Goal: Find contact information: Find contact information

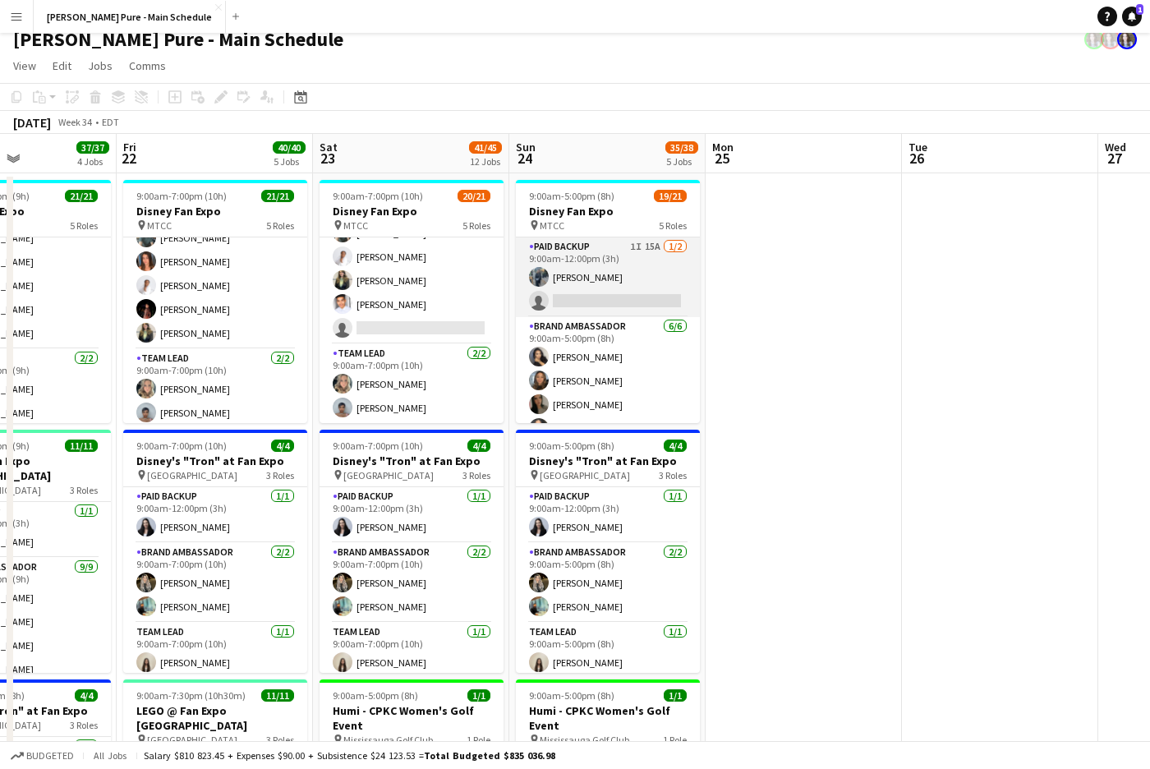
click at [585, 281] on app-card-role "Paid Backup 1I 15A [DATE] 9:00am-12:00pm (3h) [PERSON_NAME] single-neutral-acti…" at bounding box center [608, 277] width 184 height 80
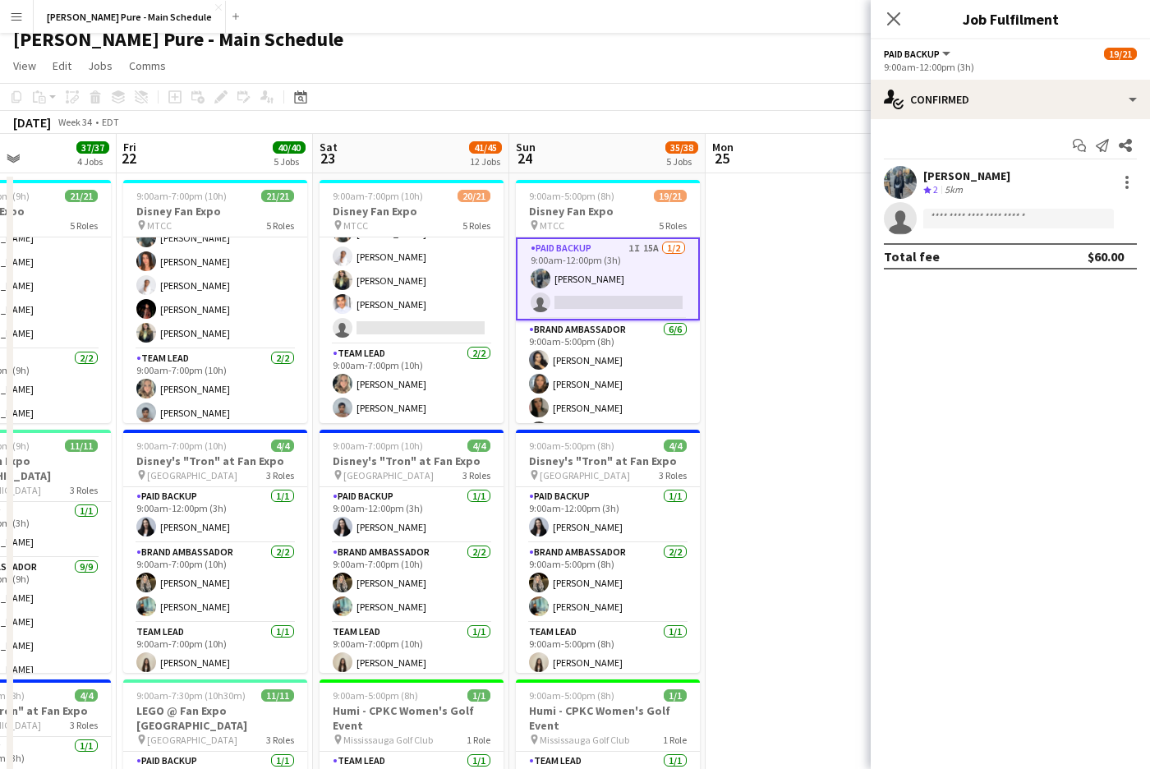
click at [958, 183] on div "5km" at bounding box center [953, 190] width 25 height 14
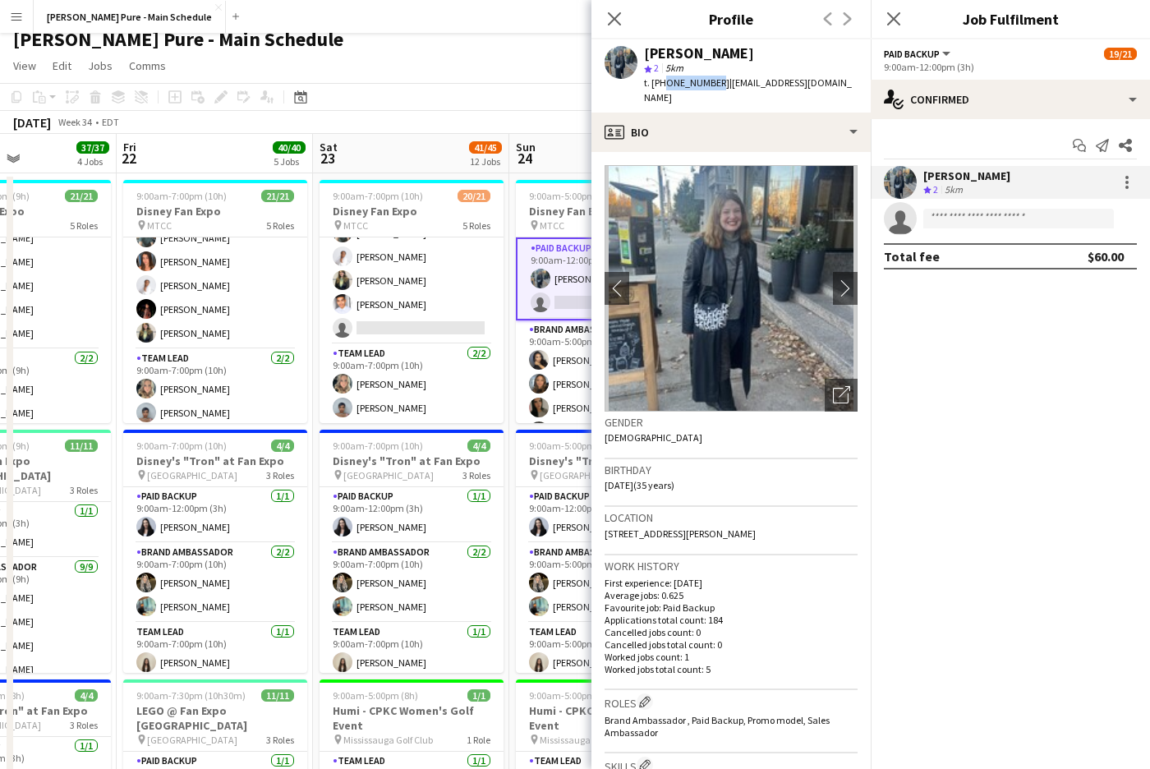
drag, startPoint x: 660, startPoint y: 84, endPoint x: 711, endPoint y: 84, distance: 50.9
click at [711, 84] on span "t. [PHONE_NUMBER]" at bounding box center [686, 82] width 85 height 12
copy span "9055109453"
click at [834, 251] on img at bounding box center [731, 288] width 253 height 246
click at [836, 279] on app-icon "chevron-right" at bounding box center [845, 287] width 25 height 17
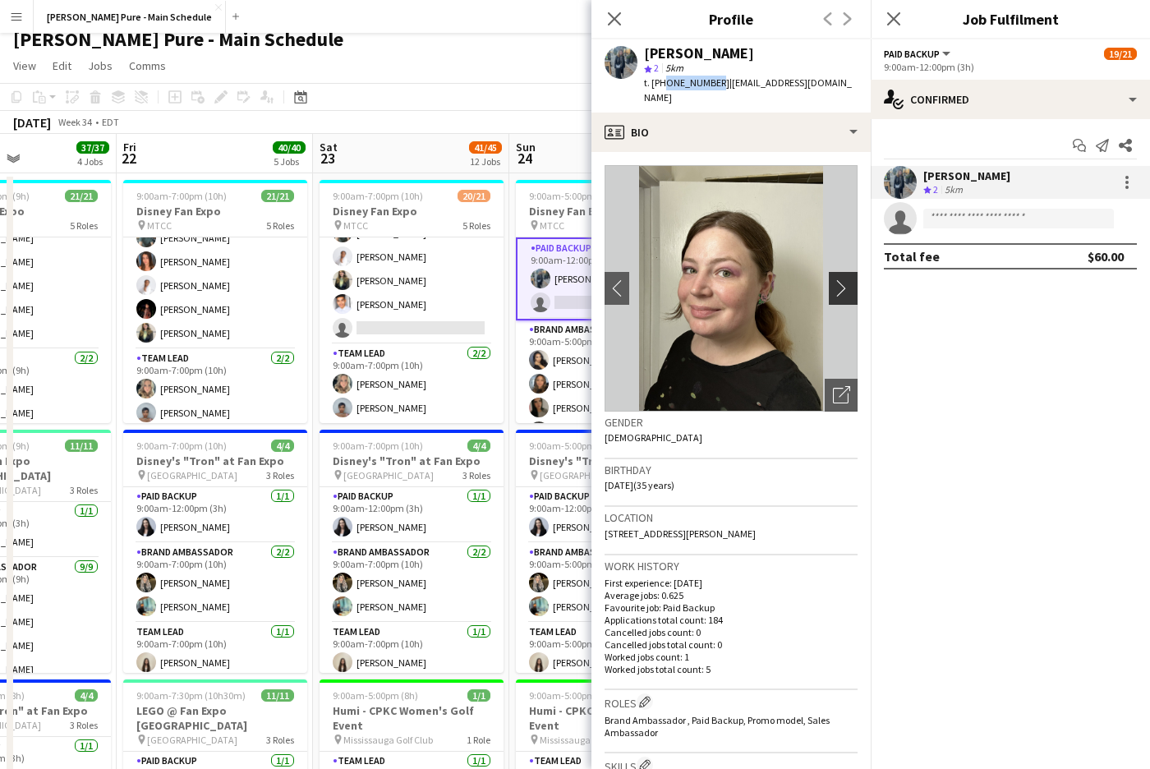
click at [837, 279] on app-icon "chevron-right" at bounding box center [845, 287] width 25 height 17
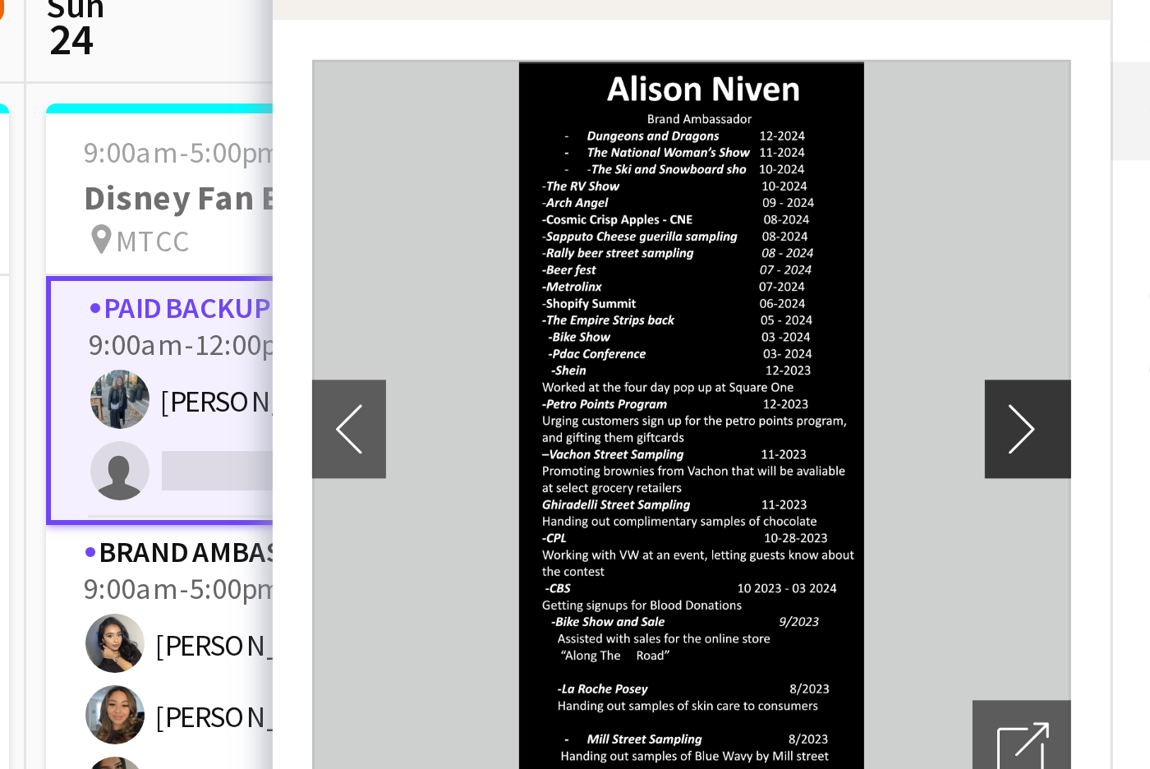
click at [847, 279] on app-icon "chevron-right" at bounding box center [845, 287] width 25 height 17
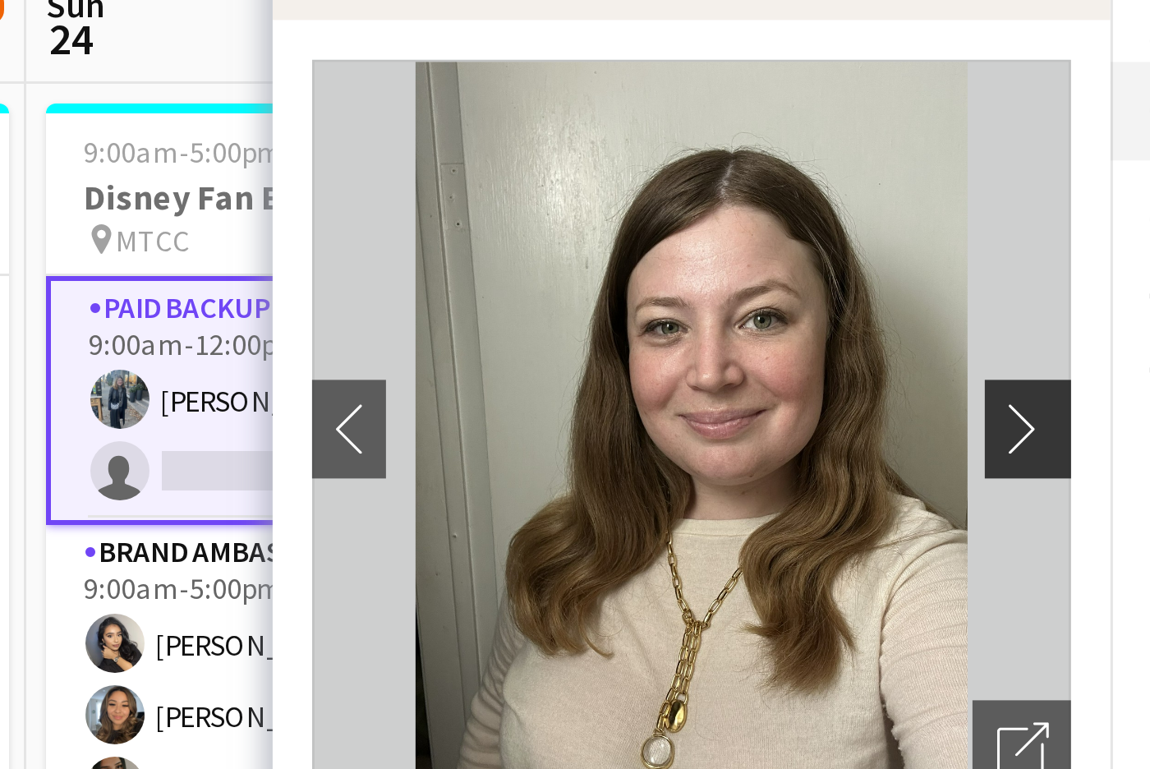
click at [845, 279] on app-icon "chevron-right" at bounding box center [845, 287] width 25 height 17
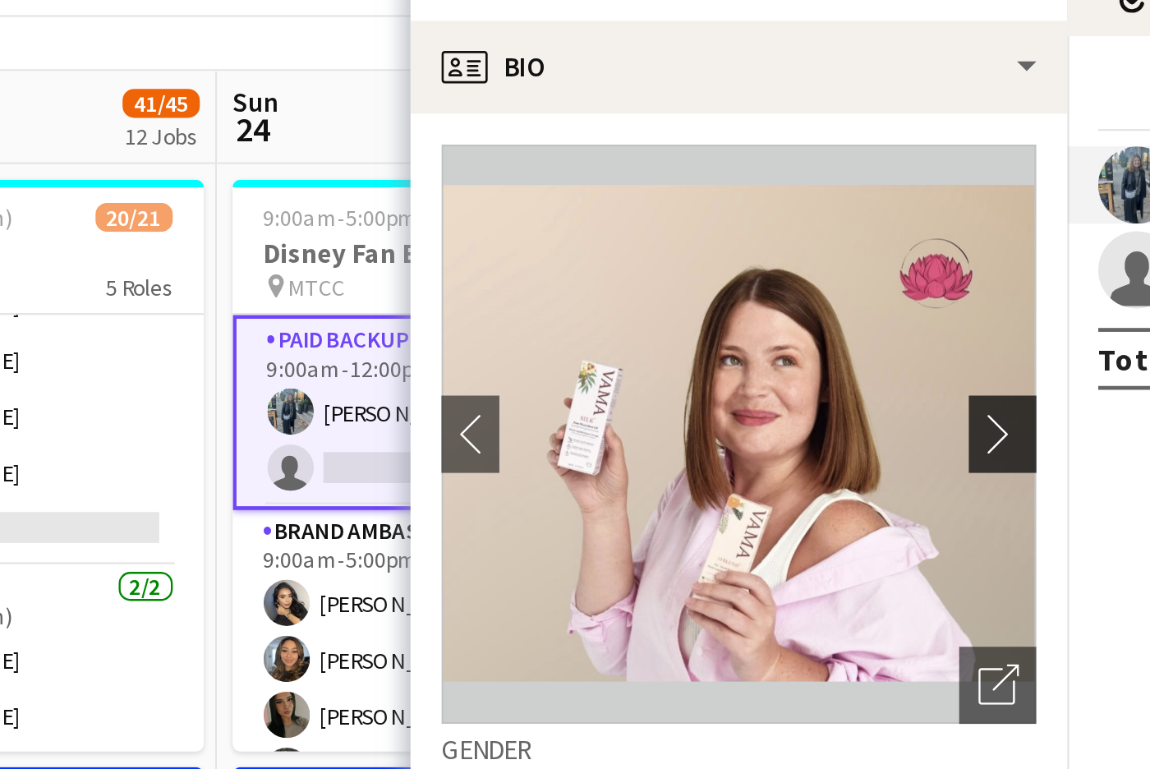
click at [847, 279] on app-icon "chevron-right" at bounding box center [845, 287] width 25 height 17
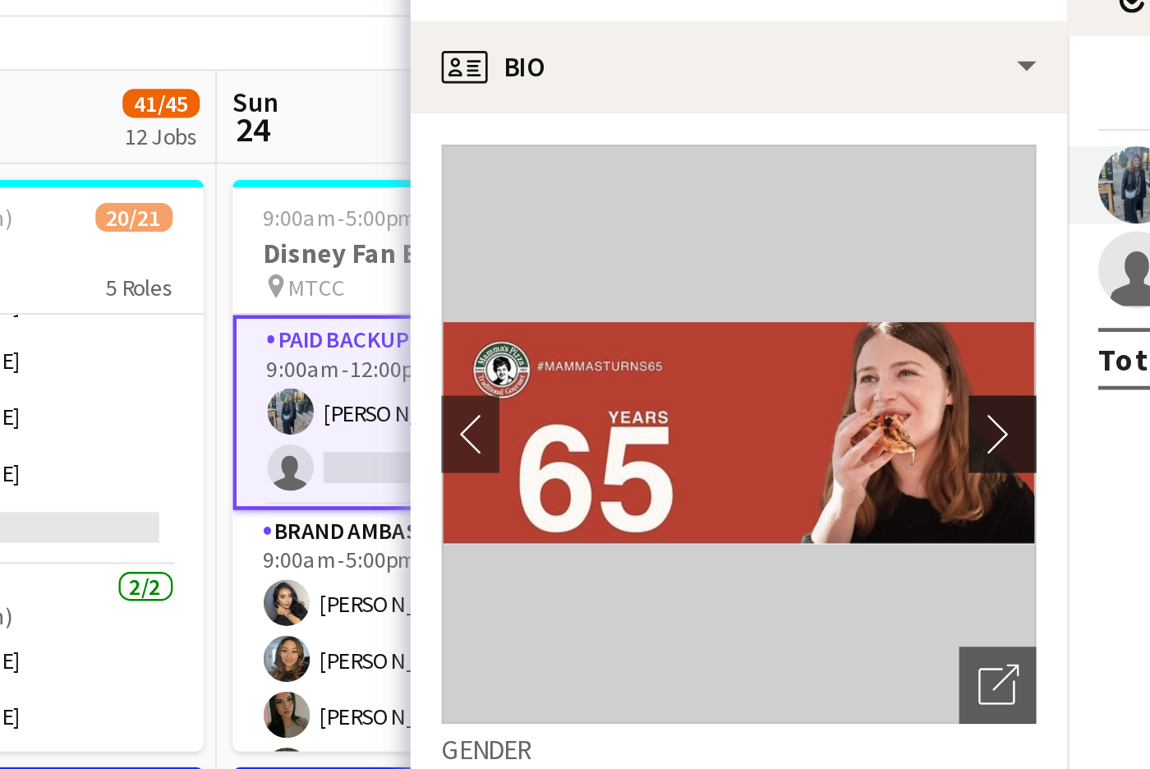
click at [845, 279] on app-icon "chevron-right" at bounding box center [845, 287] width 25 height 17
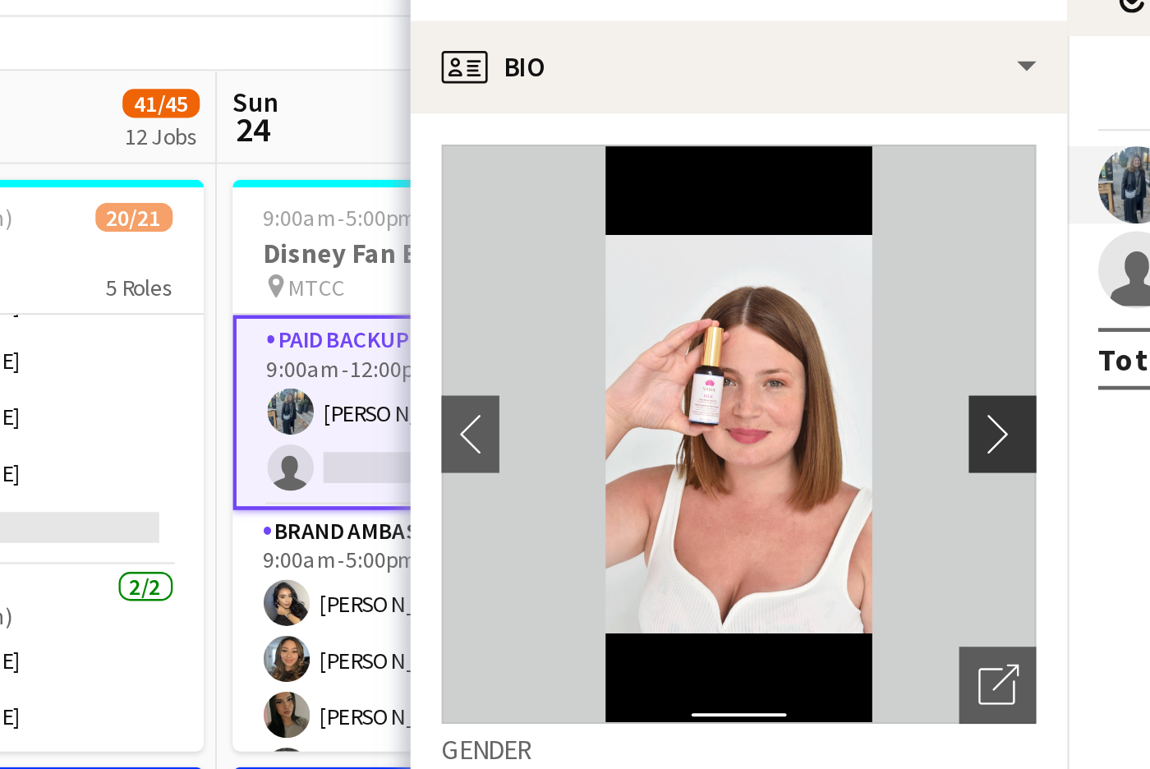
click at [845, 279] on app-icon "chevron-right" at bounding box center [845, 287] width 25 height 17
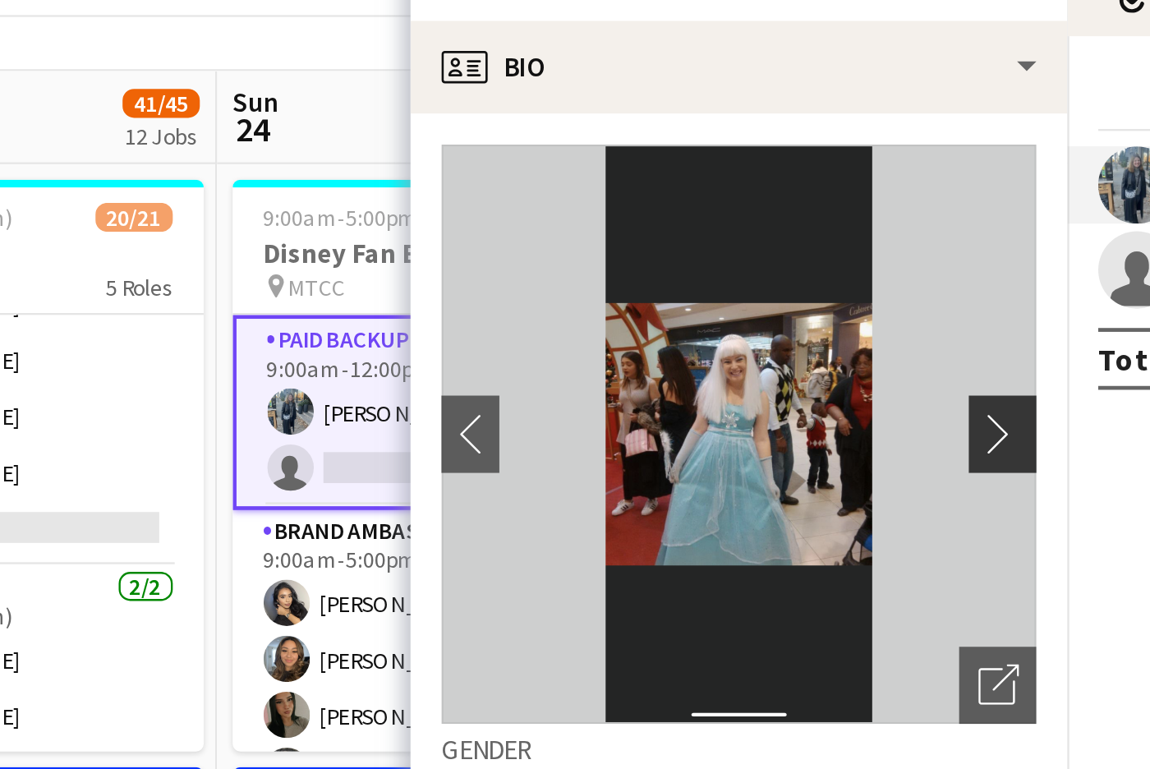
click at [843, 279] on app-icon "chevron-right" at bounding box center [845, 287] width 25 height 17
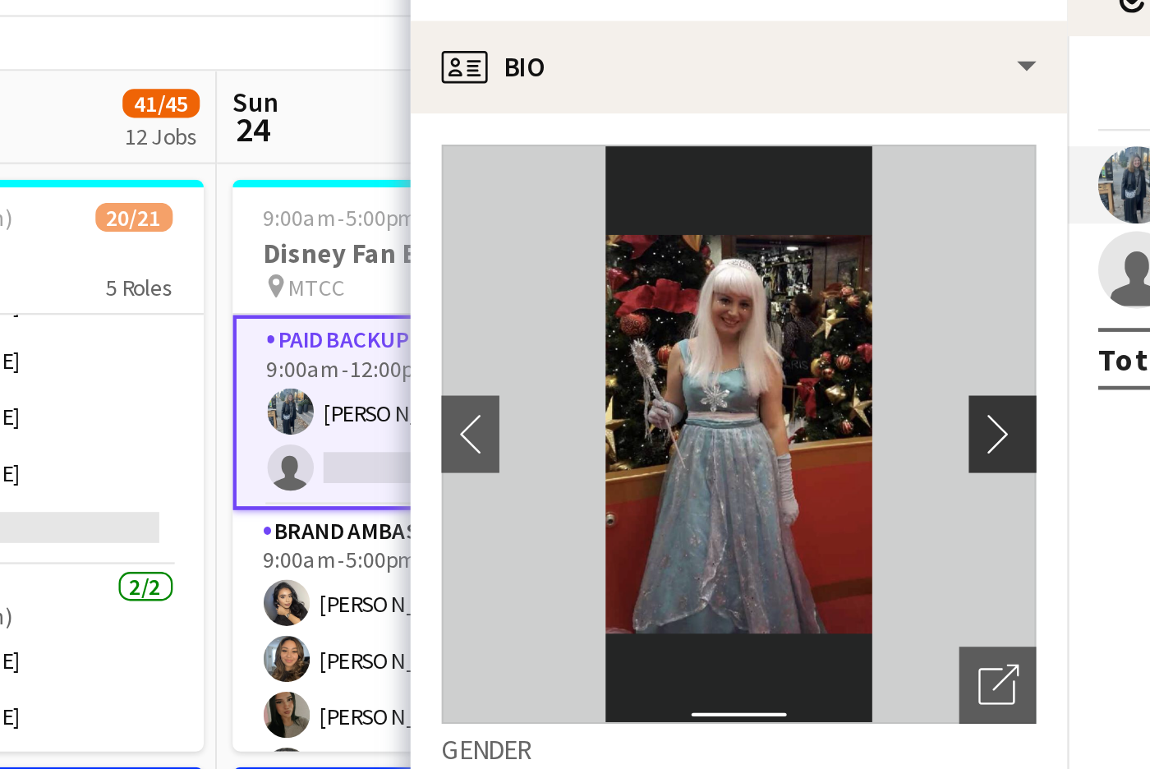
click at [843, 279] on app-icon "chevron-right" at bounding box center [845, 287] width 25 height 17
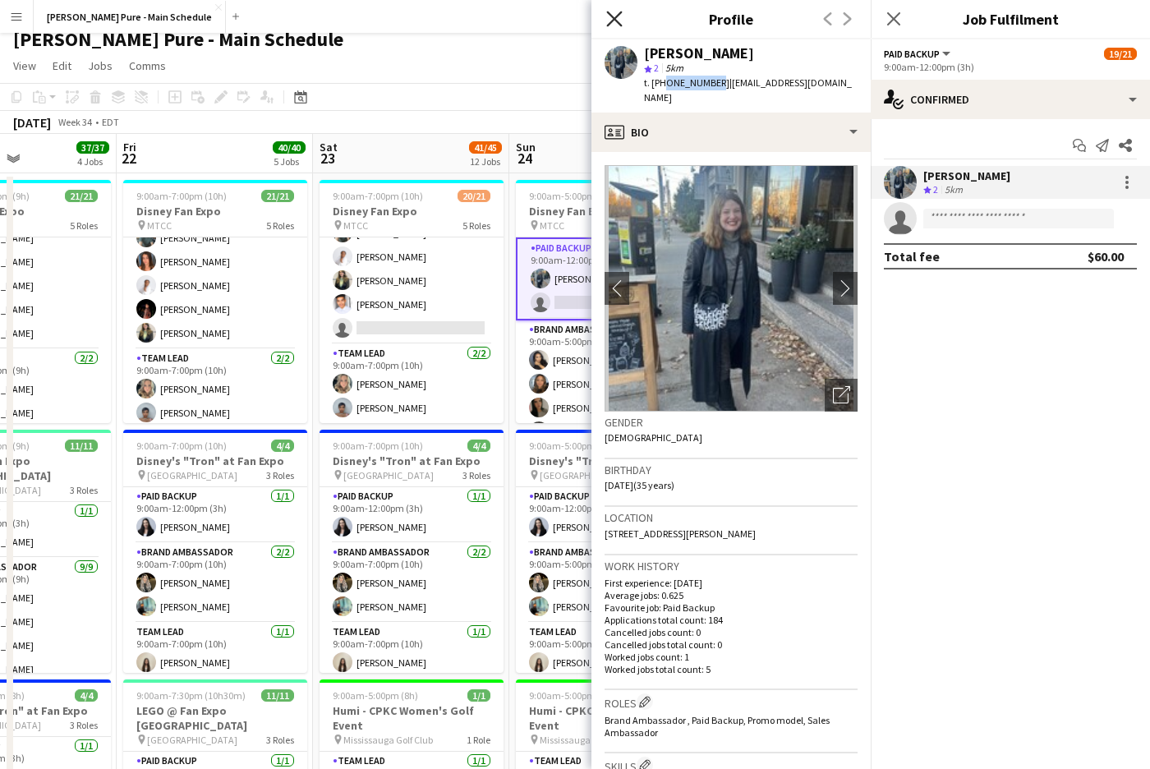
click at [614, 12] on icon "Close pop-in" at bounding box center [614, 19] width 16 height 16
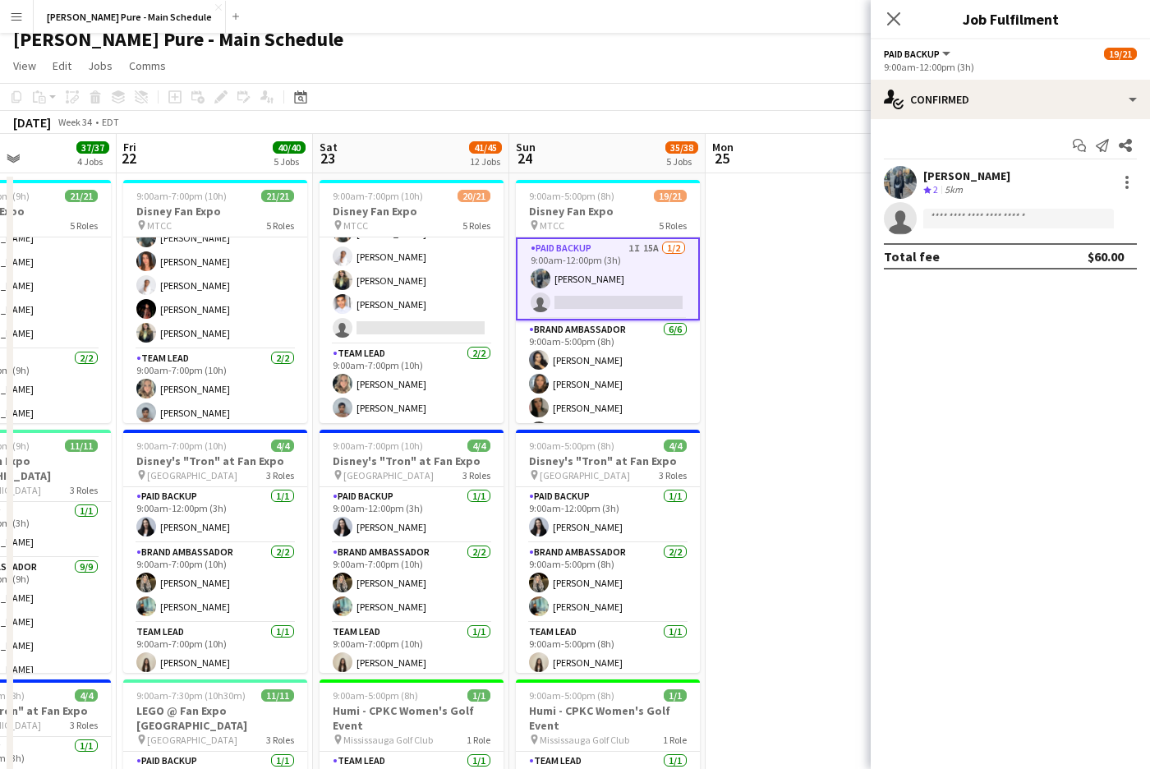
click at [597, 271] on app-card-role "Paid Backup 1I 15A [DATE] 9:00am-12:00pm (3h) [PERSON_NAME] single-neutral-acti…" at bounding box center [608, 278] width 184 height 83
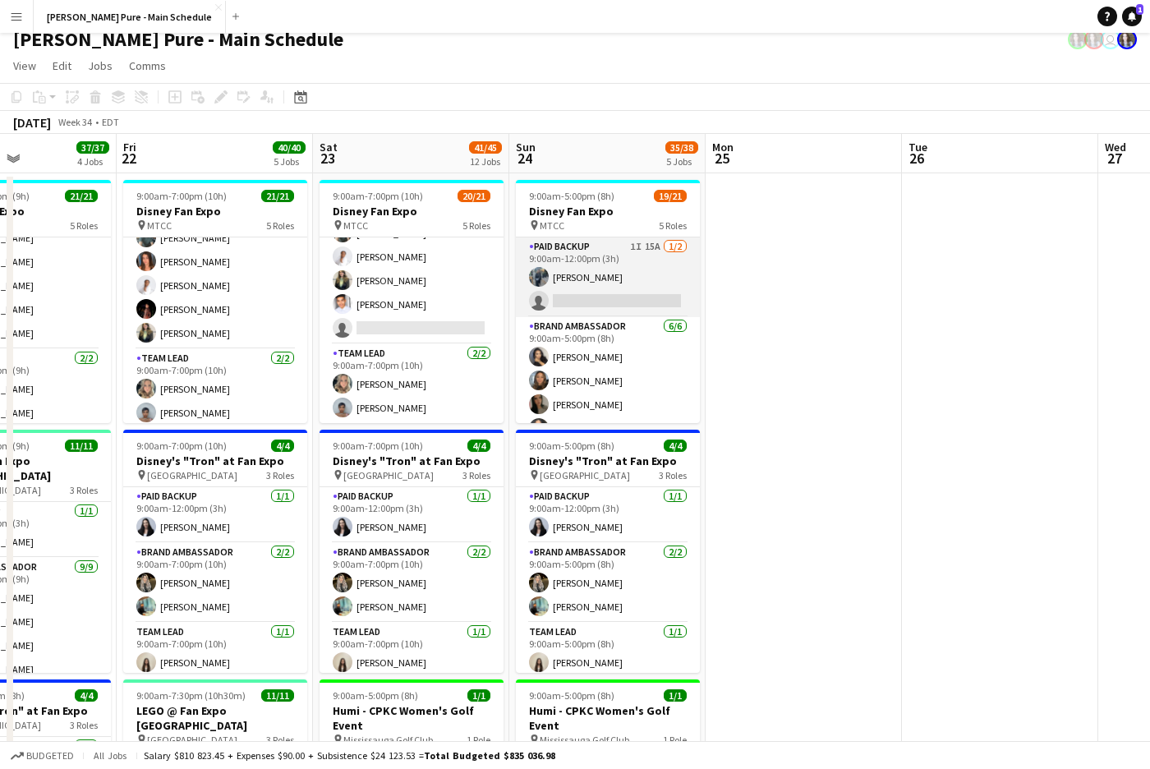
click at [597, 271] on app-card-role "Paid Backup 1I 15A [DATE] 9:00am-12:00pm (3h) [PERSON_NAME] single-neutral-acti…" at bounding box center [608, 277] width 184 height 80
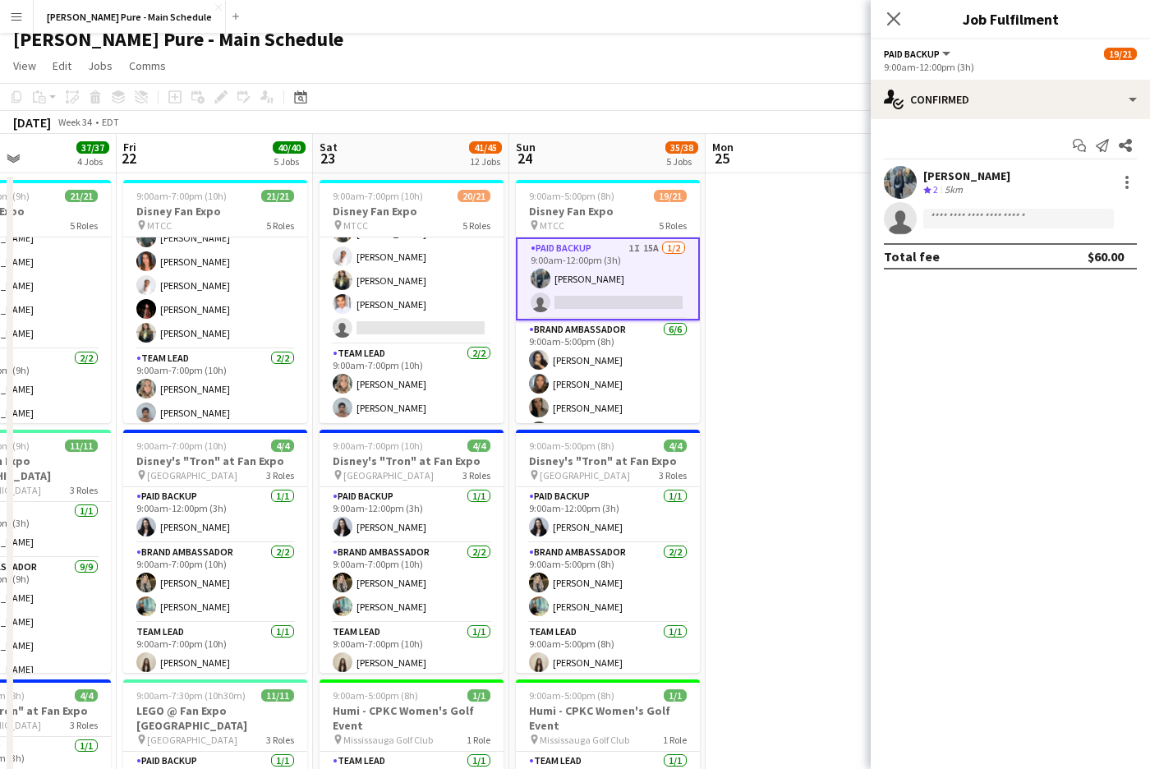
click at [951, 178] on div "[PERSON_NAME]" at bounding box center [966, 175] width 87 height 15
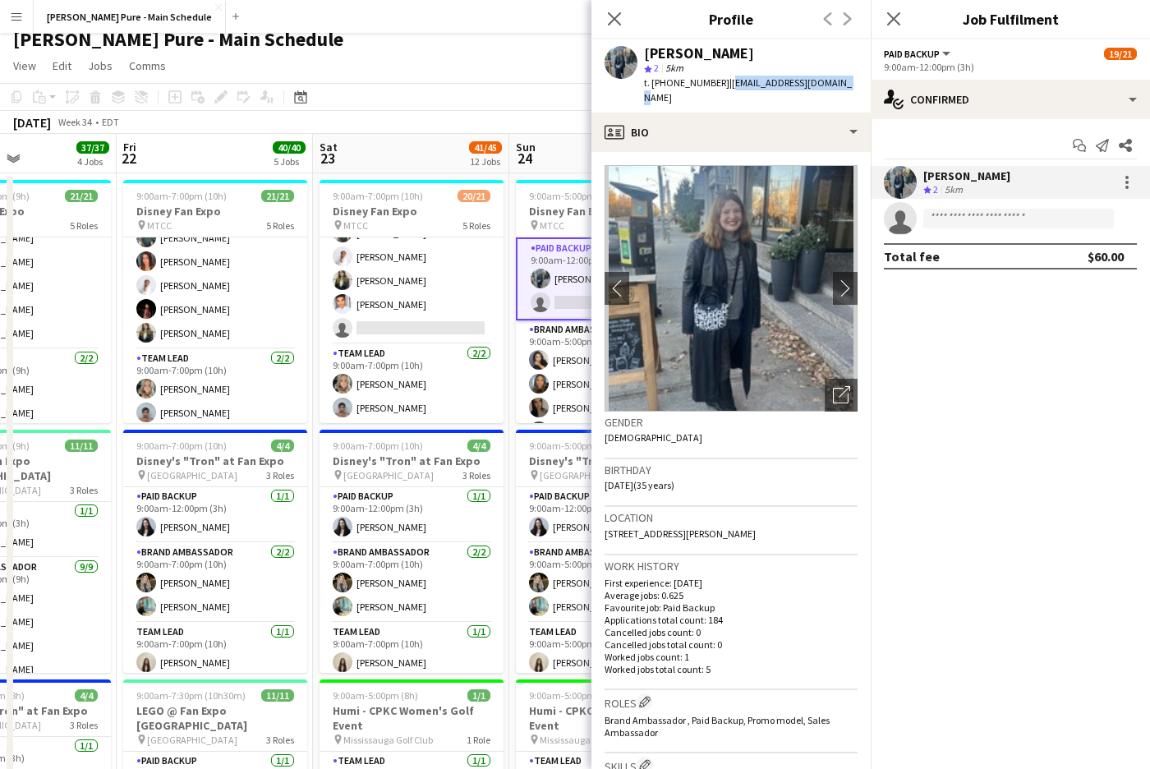
drag, startPoint x: 719, startPoint y: 85, endPoint x: 838, endPoint y: 86, distance: 119.1
click at [839, 86] on app-profile-header "[PERSON_NAME] star 2 5km t. [PHONE_NUMBER] | [EMAIL_ADDRESS][DOMAIN_NAME]" at bounding box center [731, 75] width 279 height 73
copy span "[EMAIL_ADDRESS][DOMAIN_NAME]"
click at [612, 17] on icon at bounding box center [614, 19] width 16 height 16
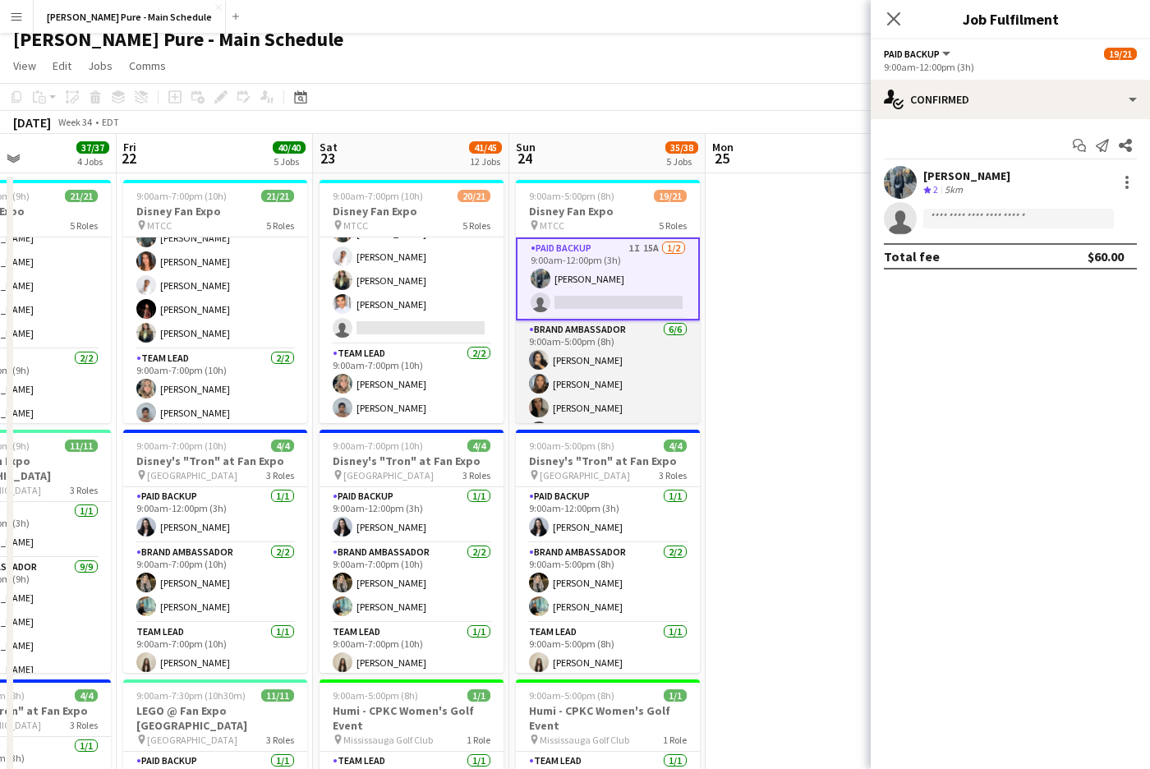
click at [601, 357] on app-card-role "Brand Ambassador [DATE] 9:00am-5:00pm (8h) [PERSON_NAME] [PERSON_NAME] [PERSON_…" at bounding box center [608, 407] width 184 height 175
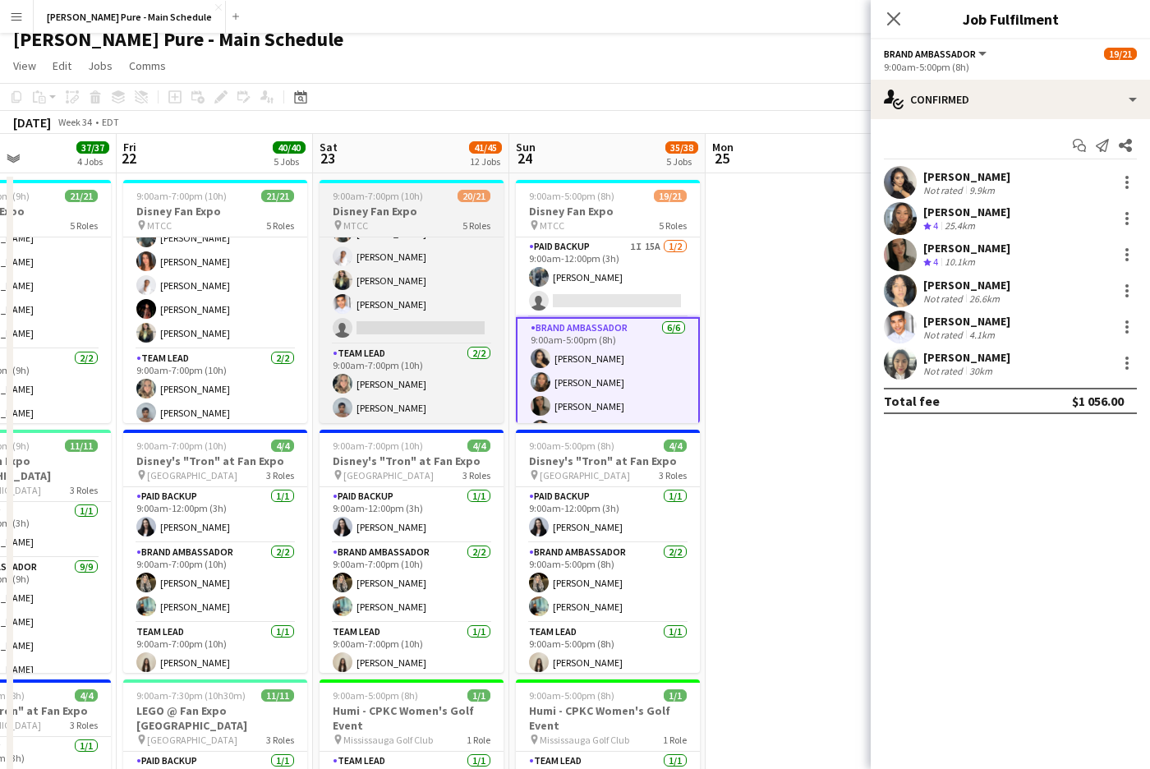
click at [479, 200] on span "20/21" at bounding box center [474, 196] width 33 height 12
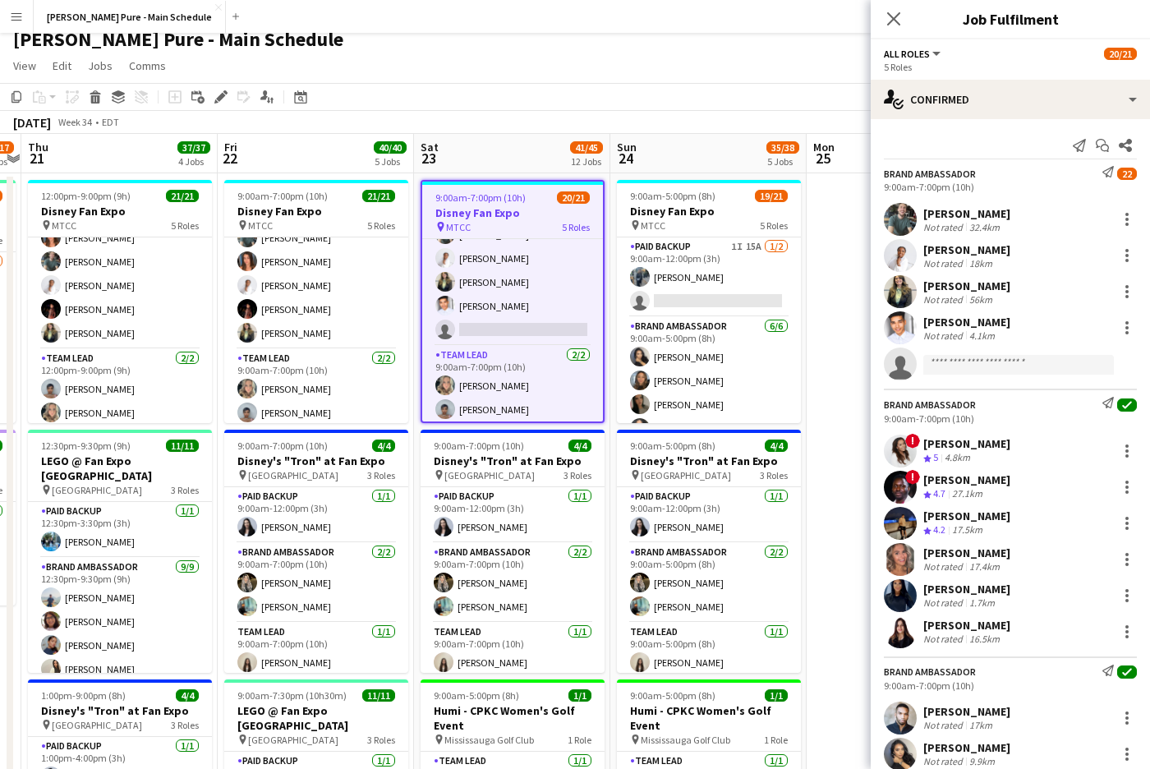
scroll to position [0, 564]
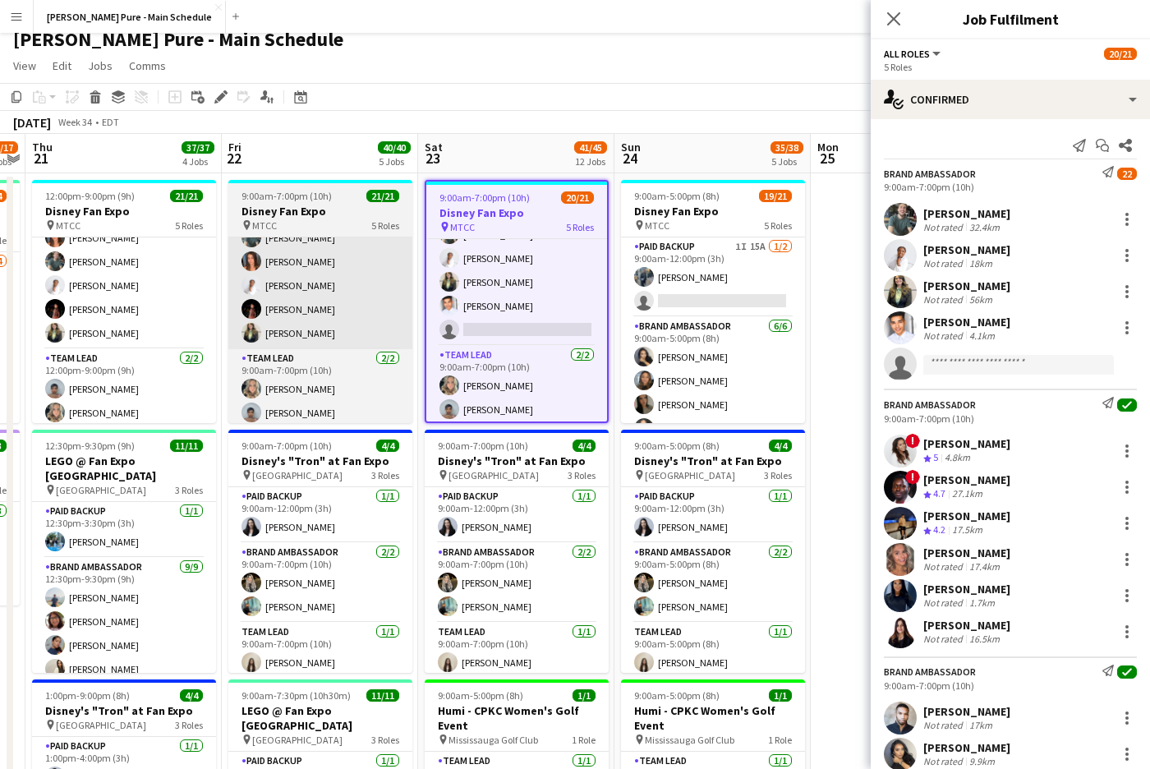
click at [312, 256] on app-card-role "Brand Ambassador [DATE] 9:00am-7:00pm (10h) [PERSON_NAME] [PERSON_NAME] [PERSON…" at bounding box center [320, 273] width 184 height 151
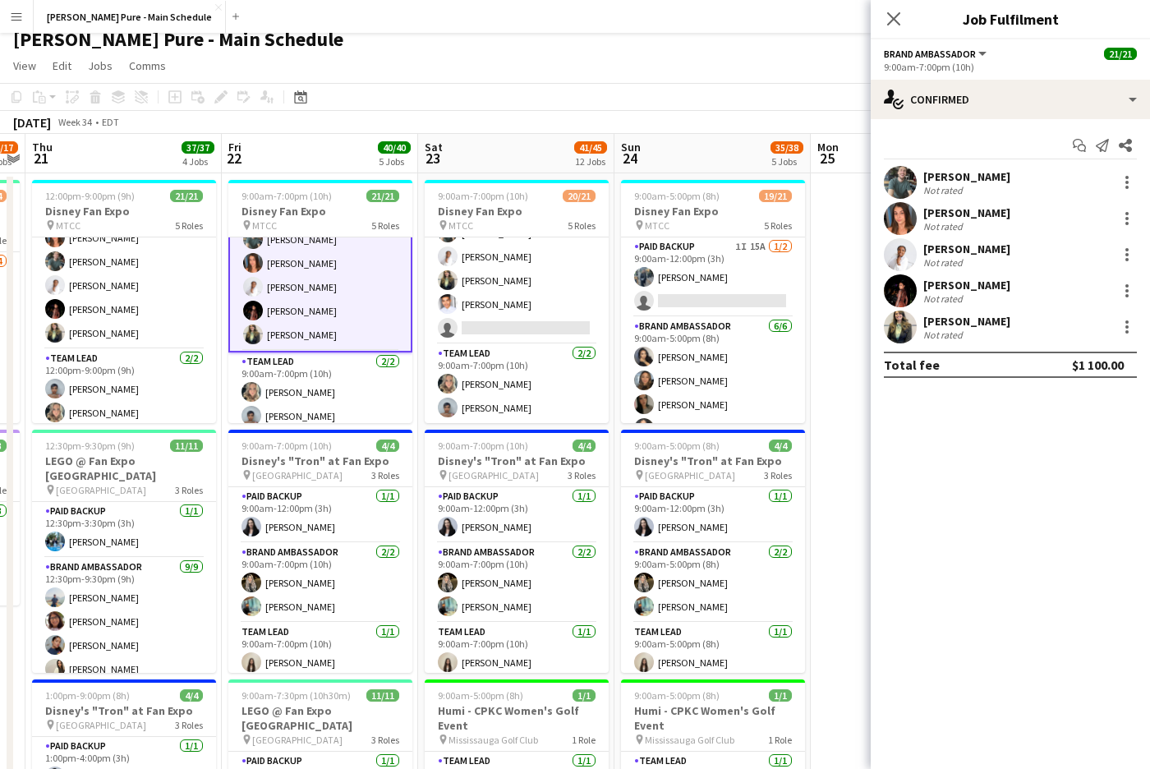
scroll to position [476, 0]
click at [945, 221] on div "Not rated" at bounding box center [944, 226] width 43 height 12
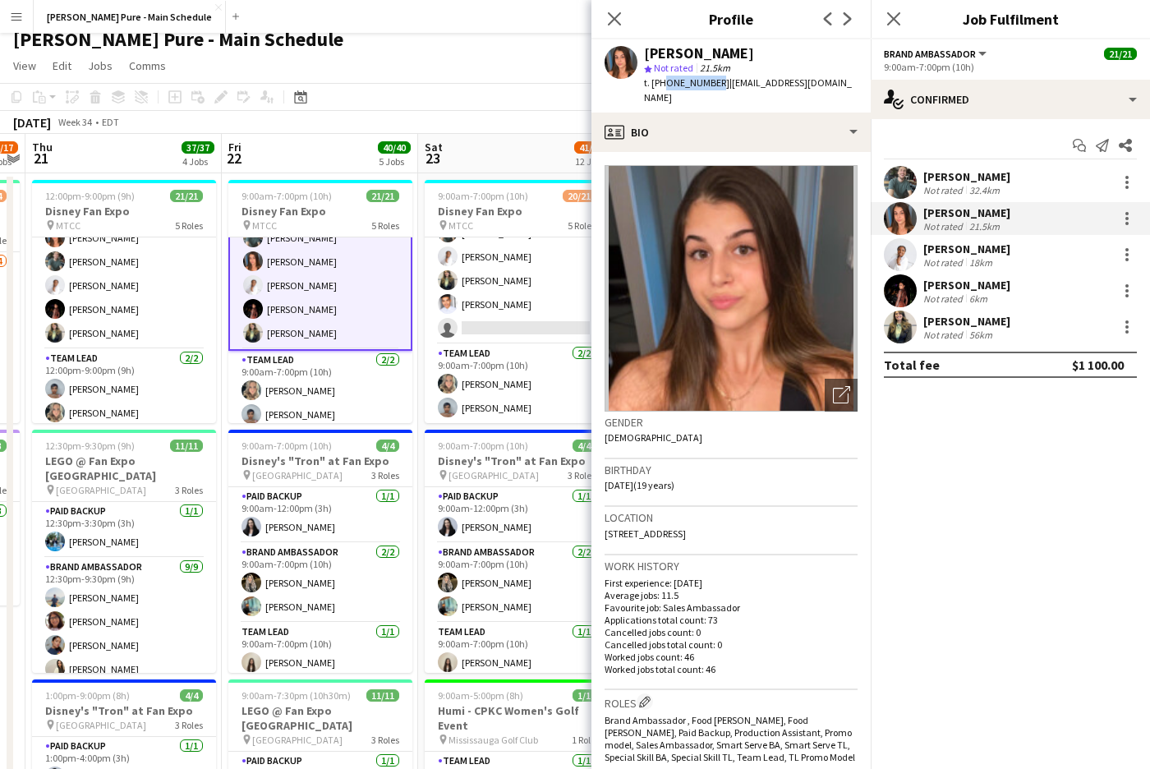
drag, startPoint x: 661, startPoint y: 85, endPoint x: 708, endPoint y: 87, distance: 47.7
click at [708, 87] on span "t. [PHONE_NUMBER]" at bounding box center [686, 82] width 85 height 12
copy span "4378490522"
click at [612, 19] on icon "Close pop-in" at bounding box center [614, 19] width 16 height 16
